Goal: Task Accomplishment & Management: Use online tool/utility

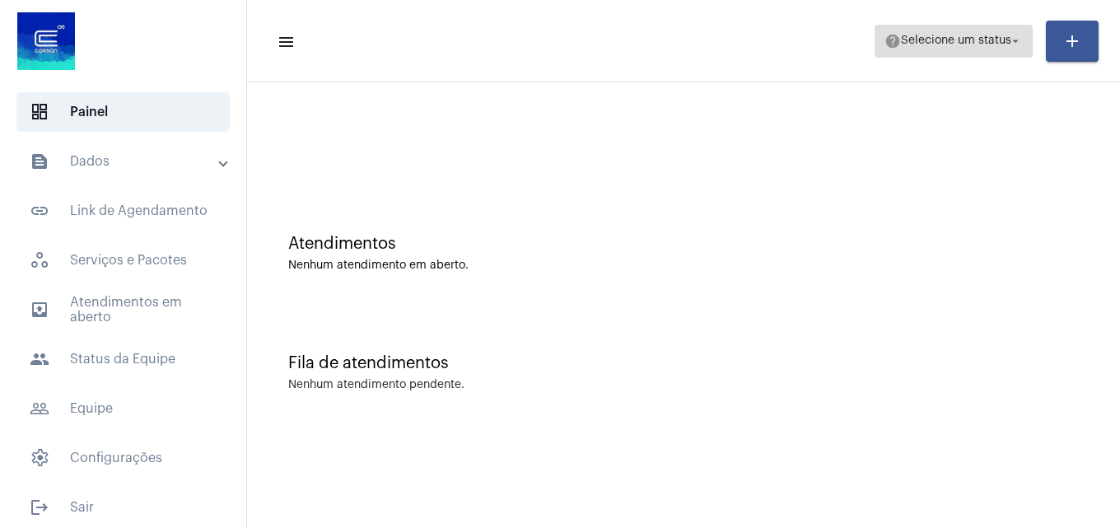
click at [1015, 39] on mat-icon "arrow_drop_down" at bounding box center [1015, 41] width 15 height 15
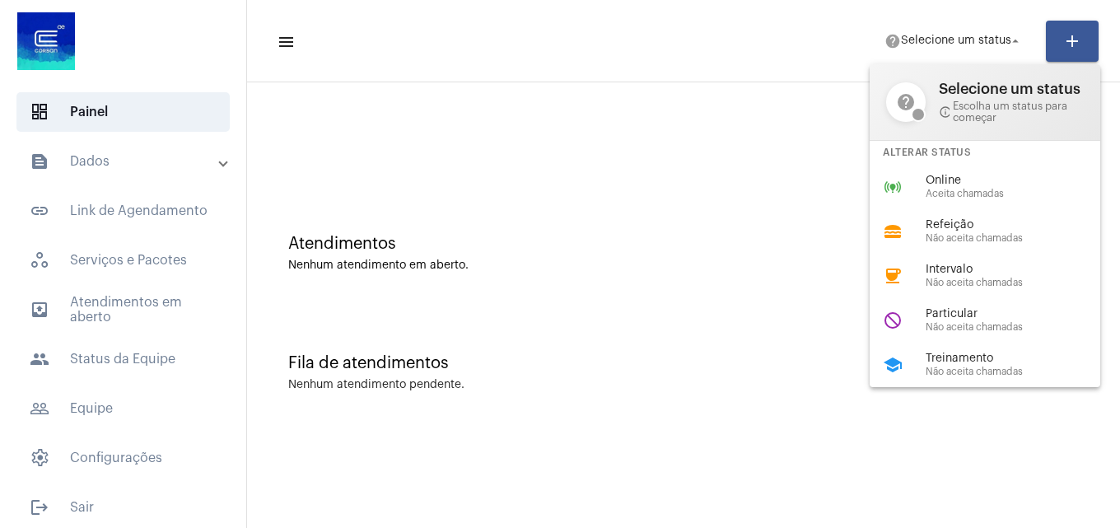
click at [1015, 37] on div at bounding box center [560, 264] width 1120 height 528
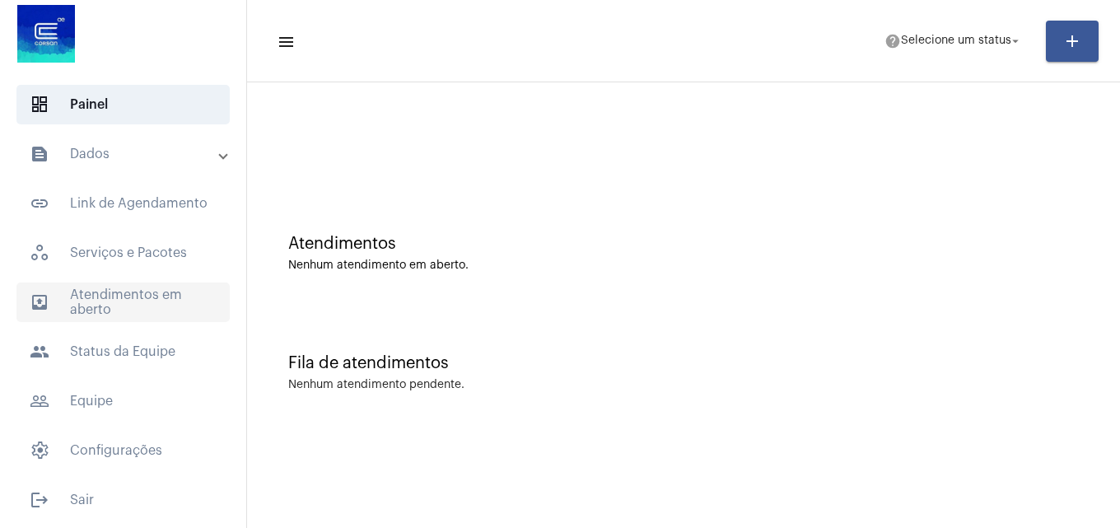
scroll to position [9, 0]
click at [164, 156] on mat-panel-title "text_snippet_outlined Dados" at bounding box center [125, 152] width 190 height 20
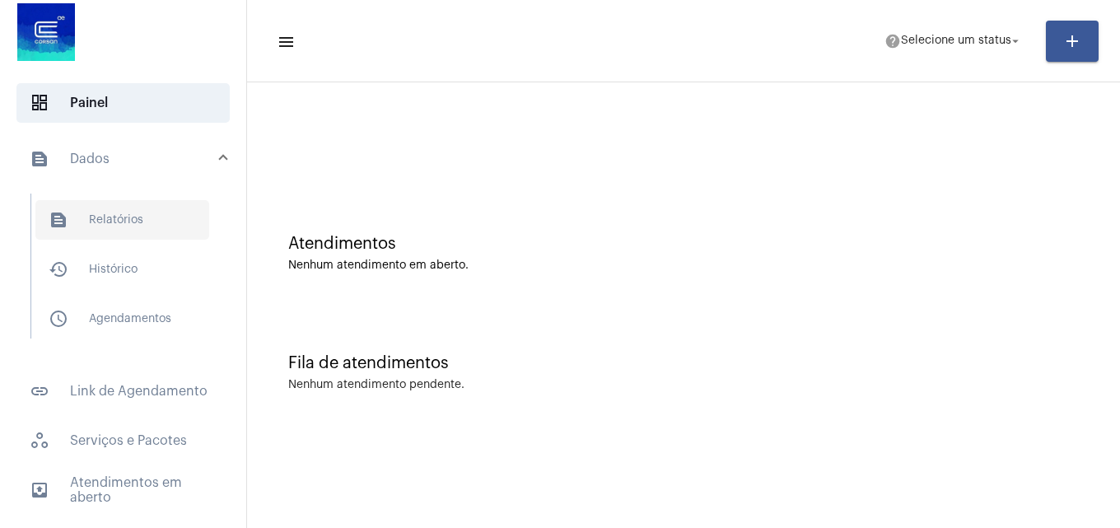
click at [142, 217] on span "text_snippet_outlined Relatórios" at bounding box center [122, 220] width 174 height 40
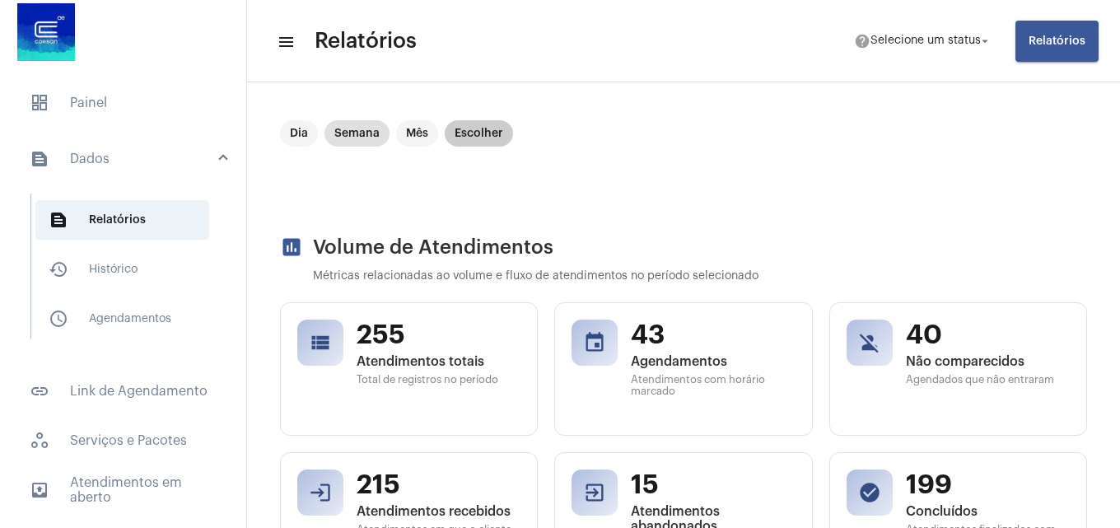
click at [482, 126] on mat-chip "Escolher" at bounding box center [479, 133] width 68 height 26
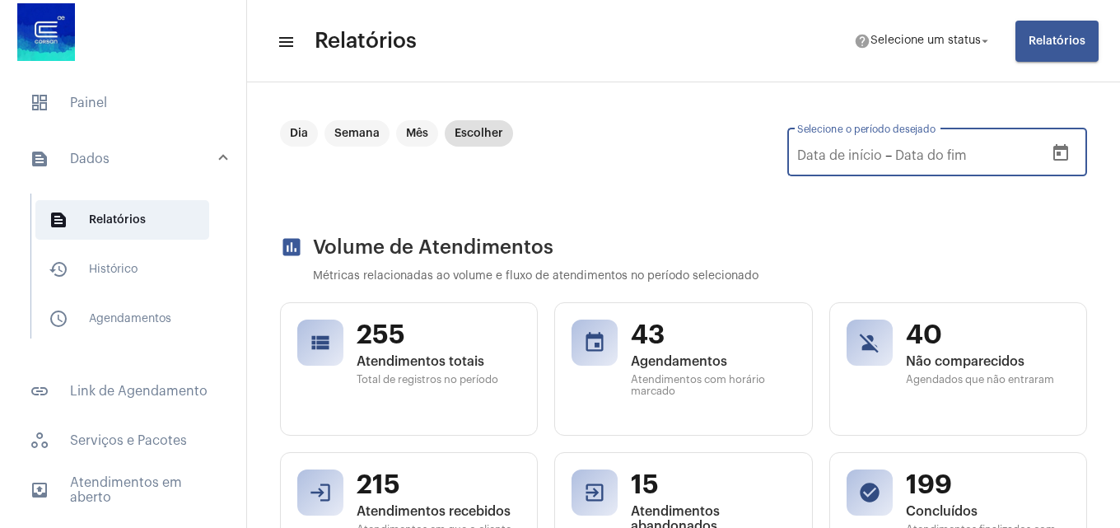
click at [861, 149] on input "Selecione o período desejado" at bounding box center [839, 155] width 85 height 15
click at [1051, 156] on icon "Open calendar" at bounding box center [1061, 153] width 20 height 20
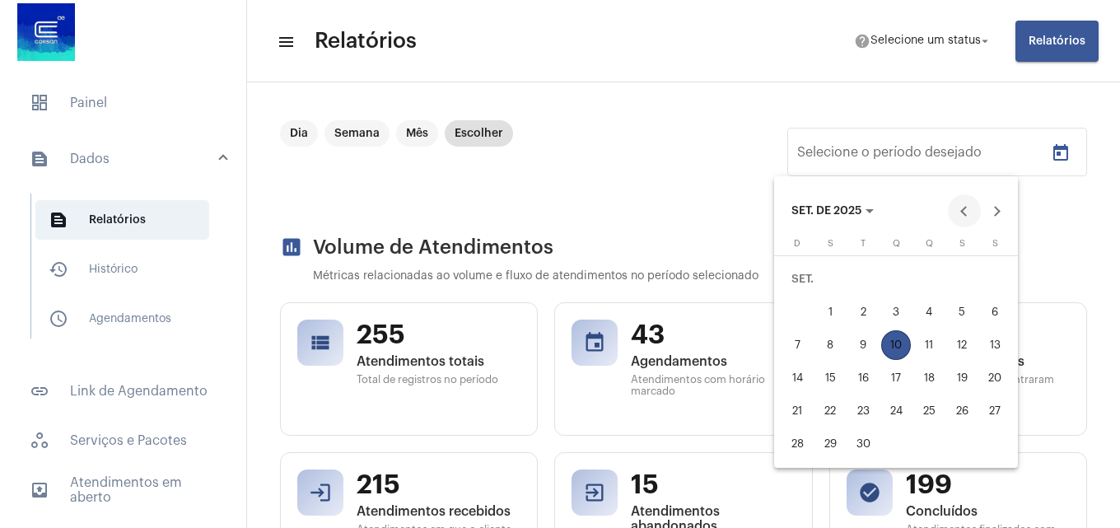
click at [968, 212] on button "Previous month" at bounding box center [964, 210] width 33 height 33
click at [964, 276] on div "1" at bounding box center [962, 279] width 30 height 30
type input "[DATE]"
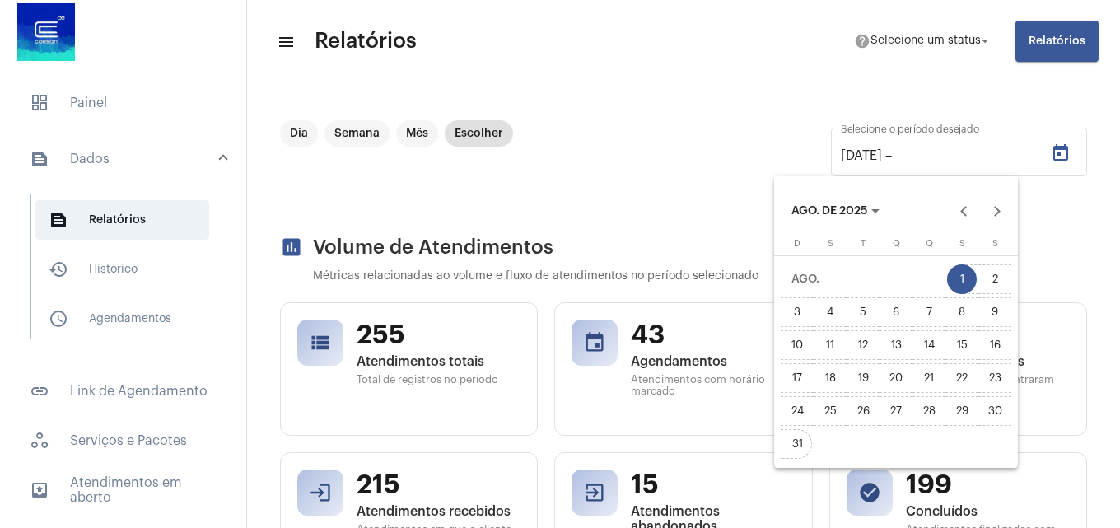
click at [803, 439] on div "31" at bounding box center [797, 444] width 30 height 30
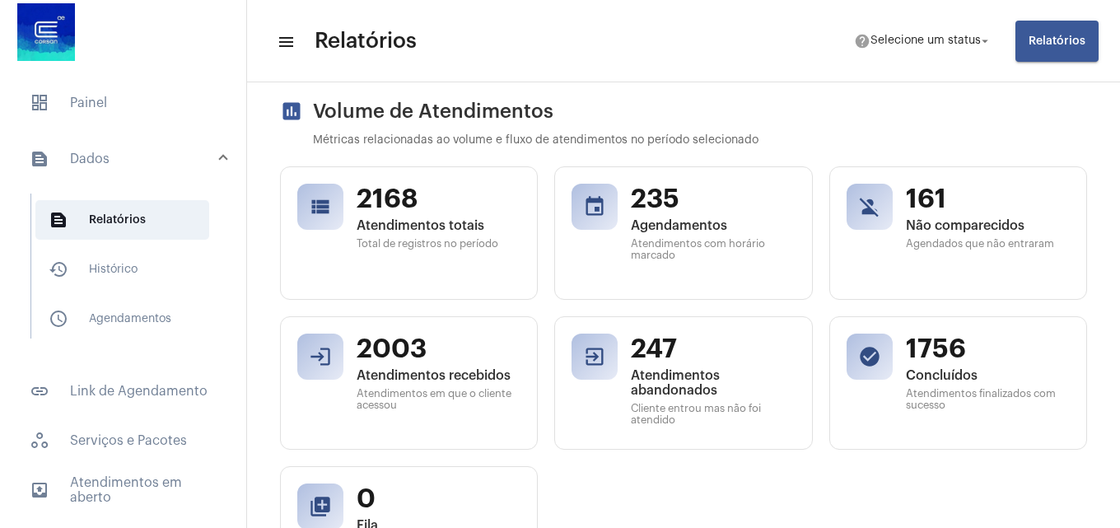
scroll to position [165, 0]
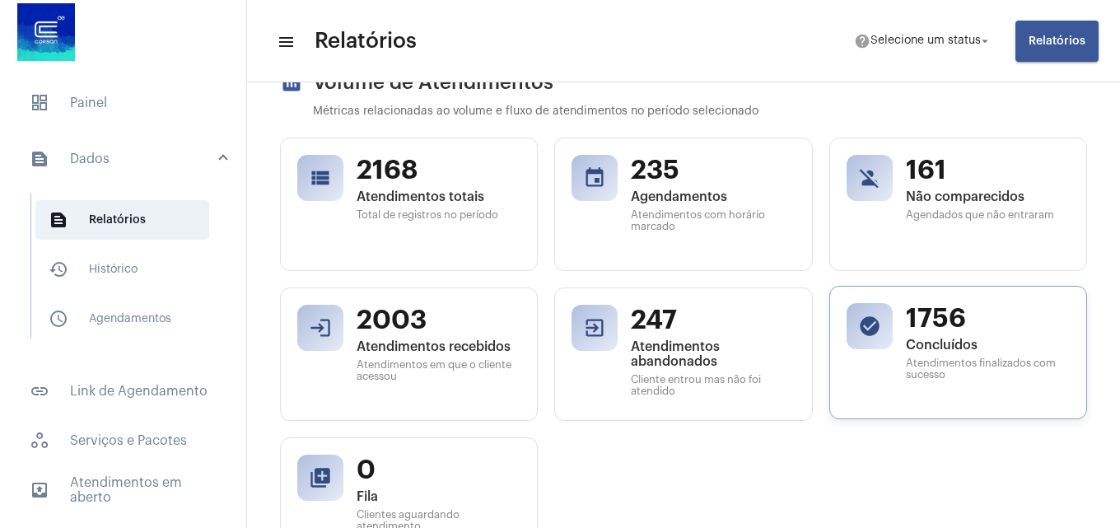
click at [918, 333] on div "1756 Concluídos Atendimentos finalizados com sucesso" at bounding box center [988, 352] width 164 height 99
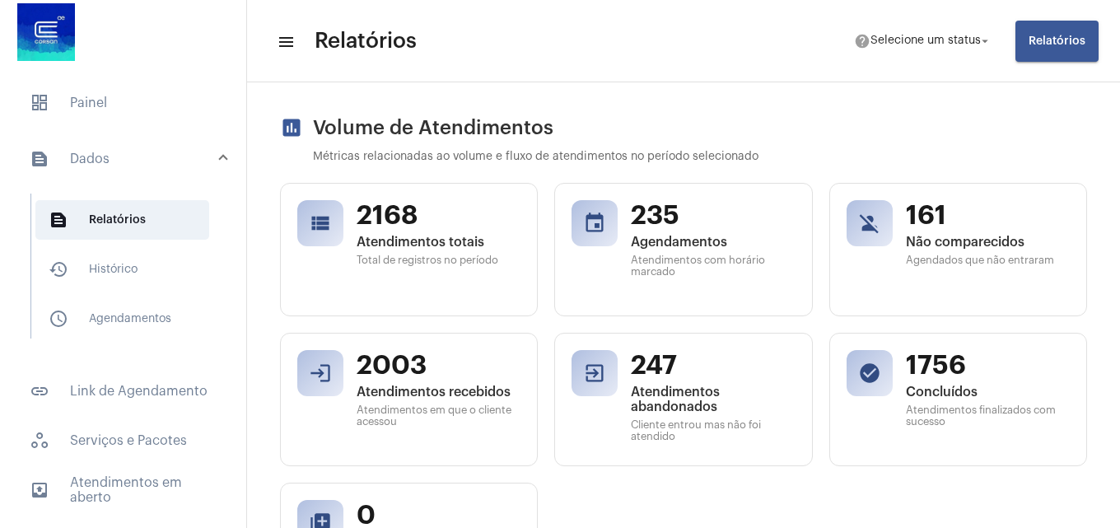
scroll to position [0, 0]
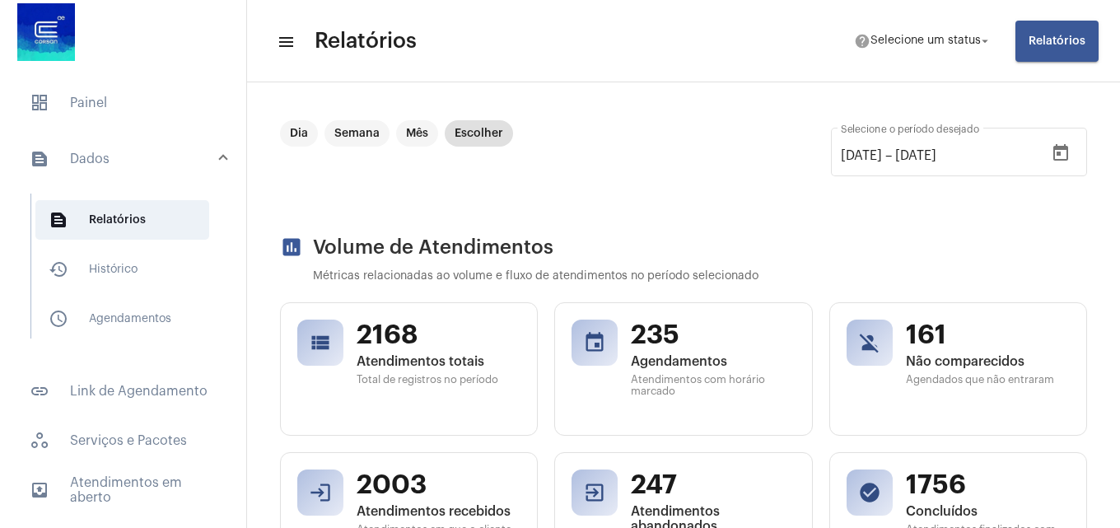
click at [1074, 24] on button "Relatórios" at bounding box center [1056, 41] width 83 height 41
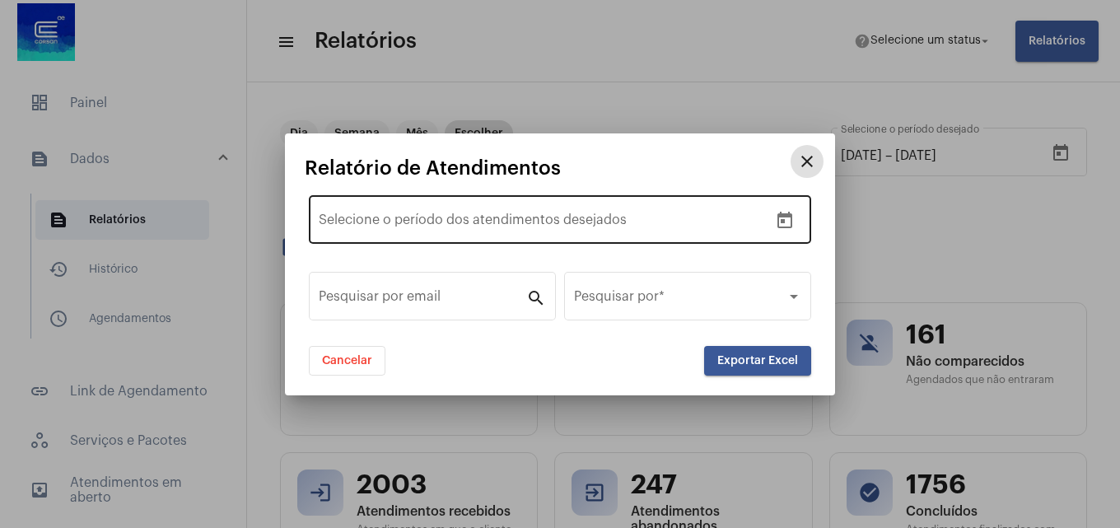
click at [733, 217] on div "Data de início –" at bounding box center [544, 223] width 450 height 15
click at [775, 224] on icon "Open calendar" at bounding box center [785, 221] width 20 height 20
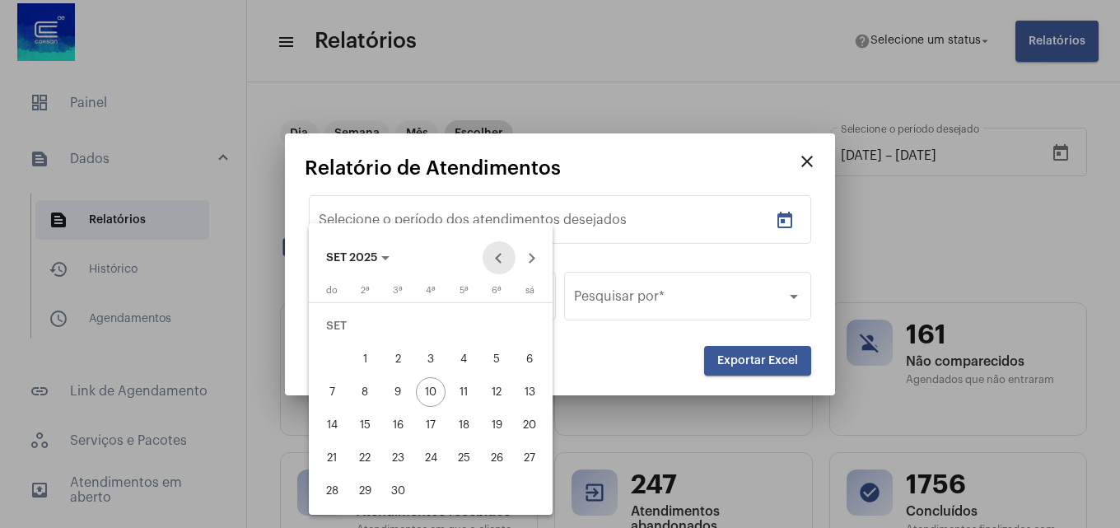
click at [499, 260] on button "Previous month" at bounding box center [499, 257] width 33 height 33
drag, startPoint x: 489, startPoint y: 322, endPoint x: 528, endPoint y: 306, distance: 42.1
click at [492, 322] on div "1" at bounding box center [497, 326] width 30 height 30
type input "[DATE]"
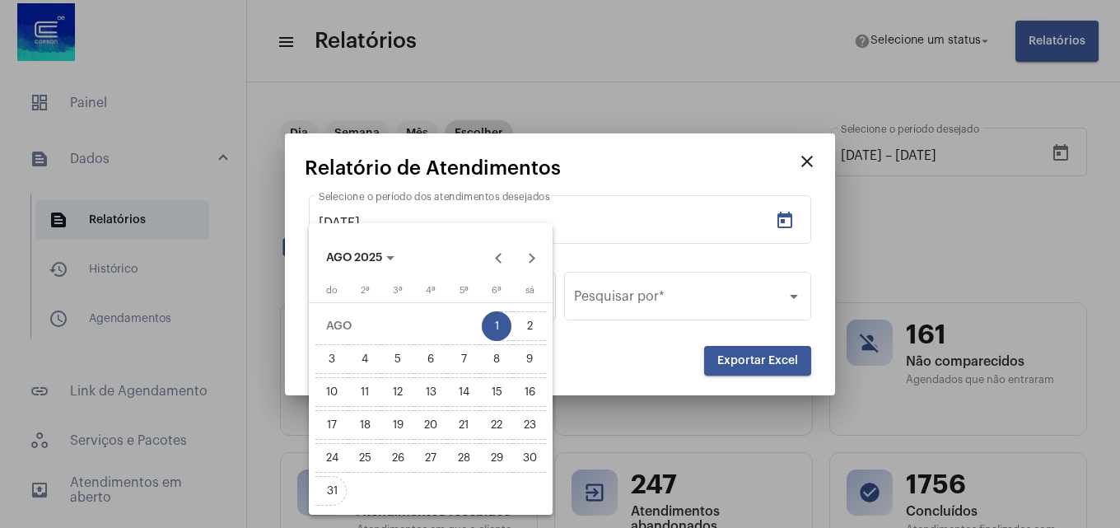
click at [331, 483] on div "31" at bounding box center [332, 491] width 30 height 30
type input "[DATE]"
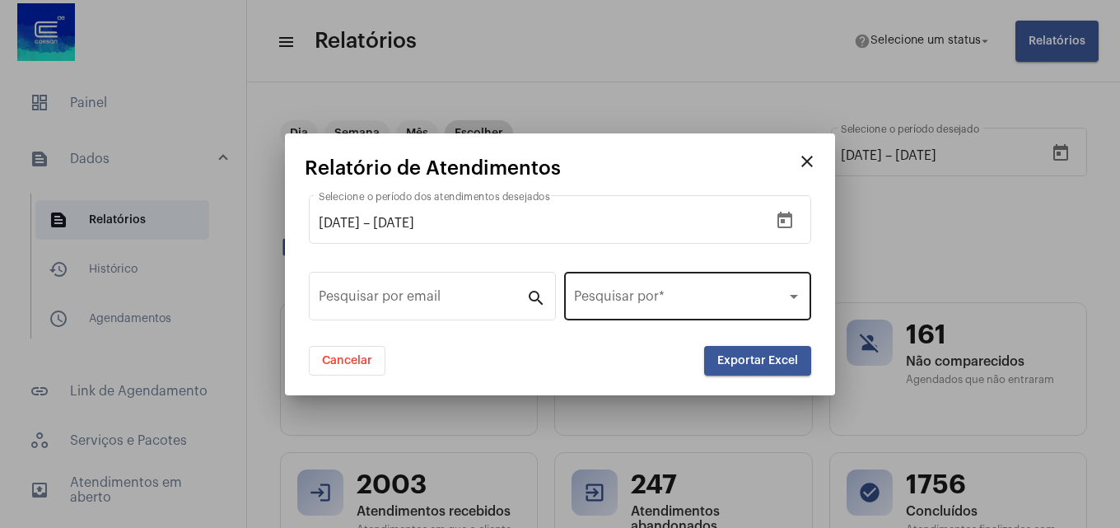
click at [707, 287] on div "Pesquisar por *" at bounding box center [687, 294] width 227 height 52
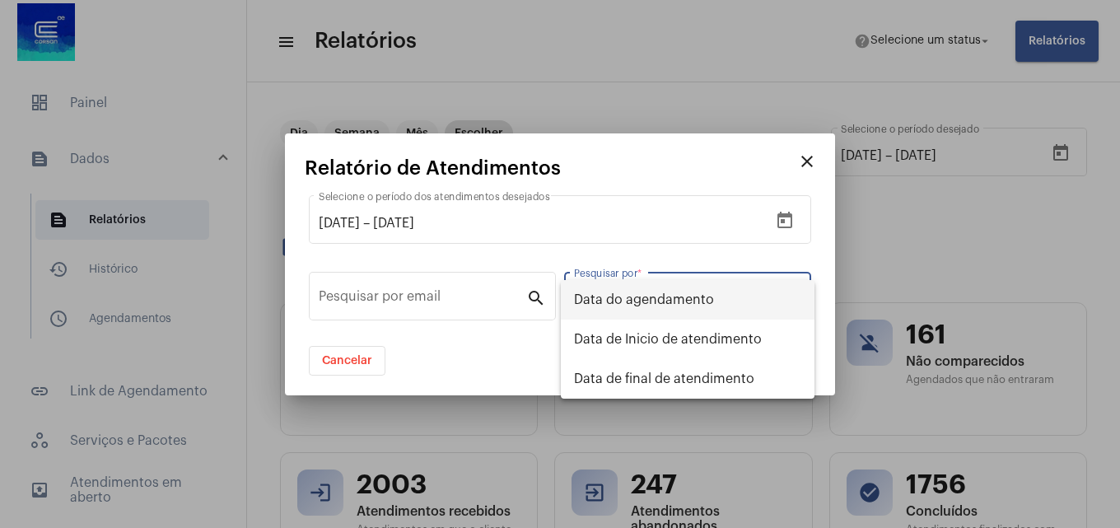
click at [730, 246] on div at bounding box center [560, 264] width 1120 height 528
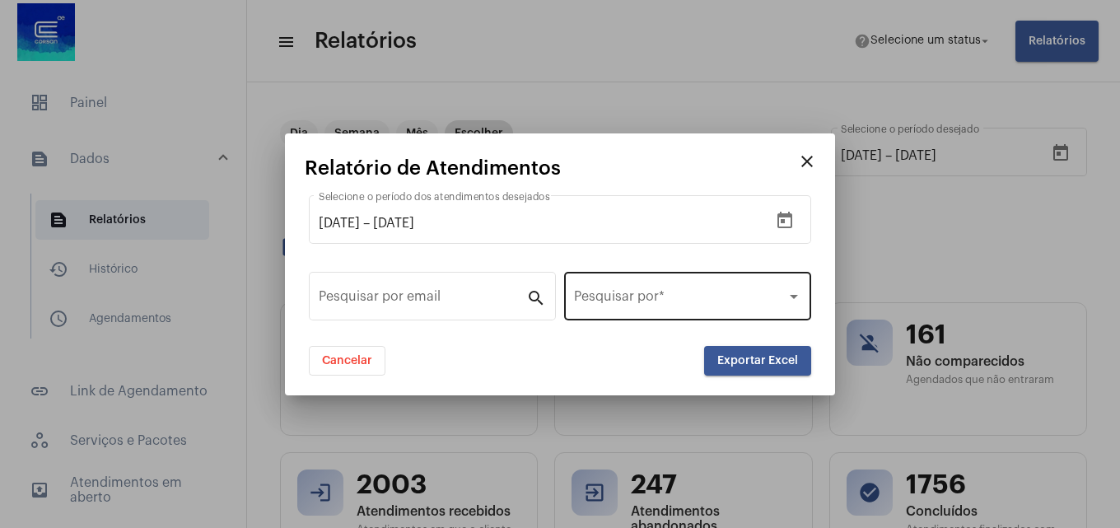
click at [705, 297] on span at bounding box center [680, 299] width 212 height 15
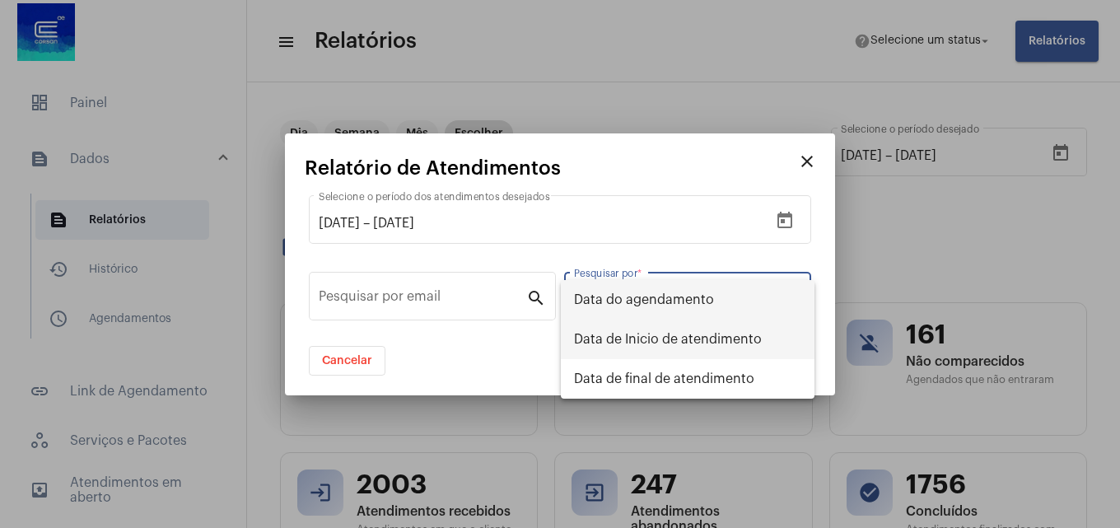
click at [731, 338] on span "Data de Inicio de atendimento" at bounding box center [687, 340] width 227 height 40
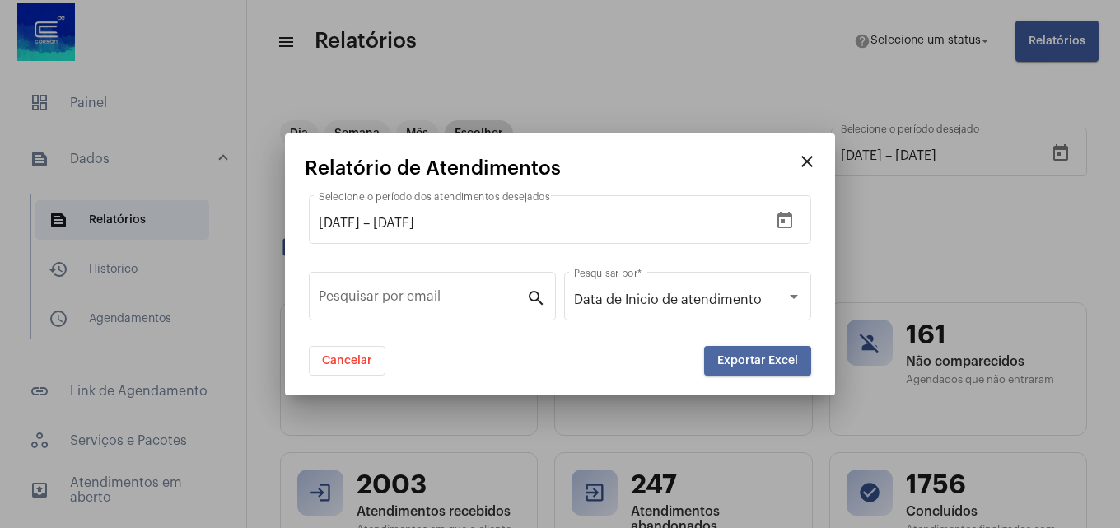
click at [730, 362] on span "Exportar Excel" at bounding box center [757, 361] width 81 height 12
